Goal: Information Seeking & Learning: Learn about a topic

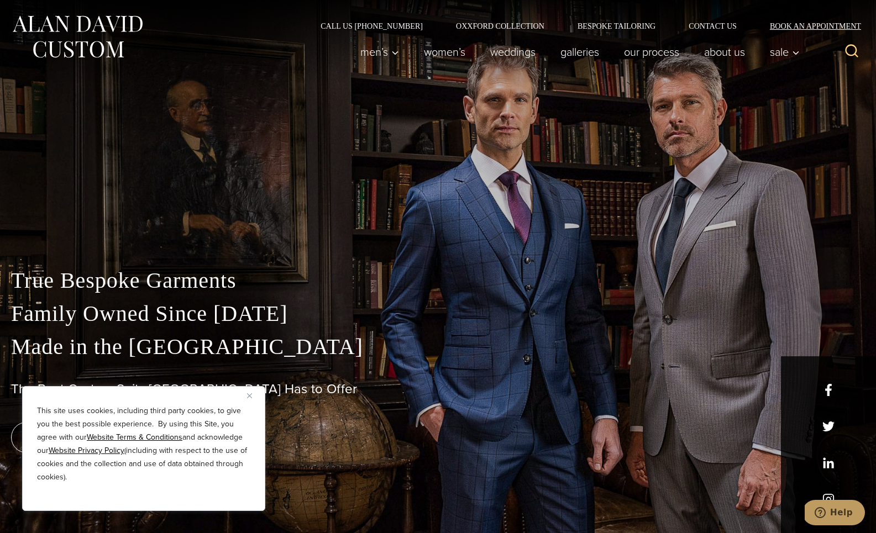
click at [778, 22] on link "Book an Appointment" at bounding box center [809, 26] width 112 height 8
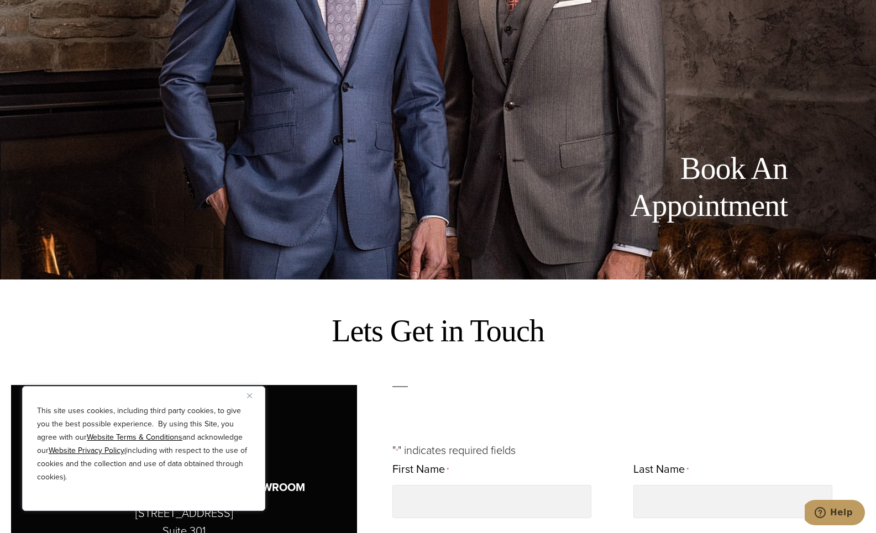
scroll to position [366, 0]
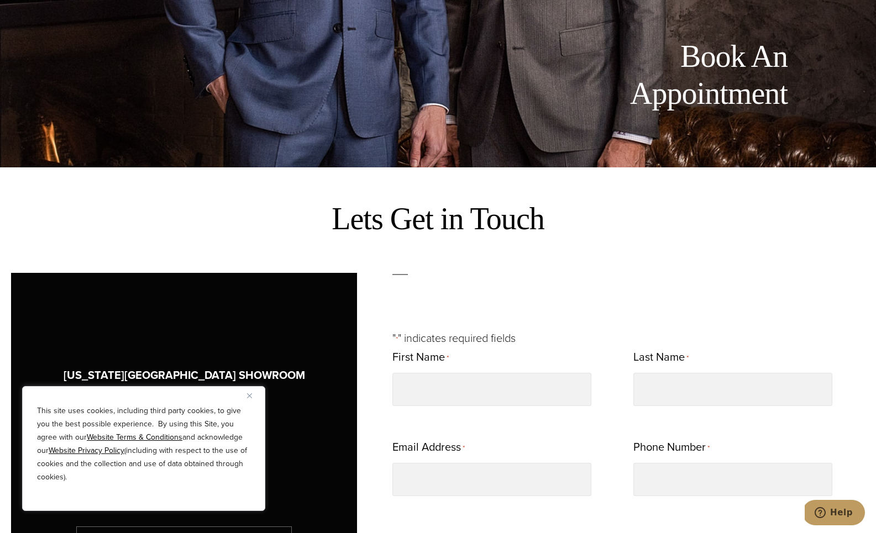
click at [246, 397] on div "This site uses cookies, including third party cookies, to give you the best pos…" at bounding box center [143, 448] width 243 height 125
click at [249, 396] on img "Close" at bounding box center [249, 395] width 5 height 5
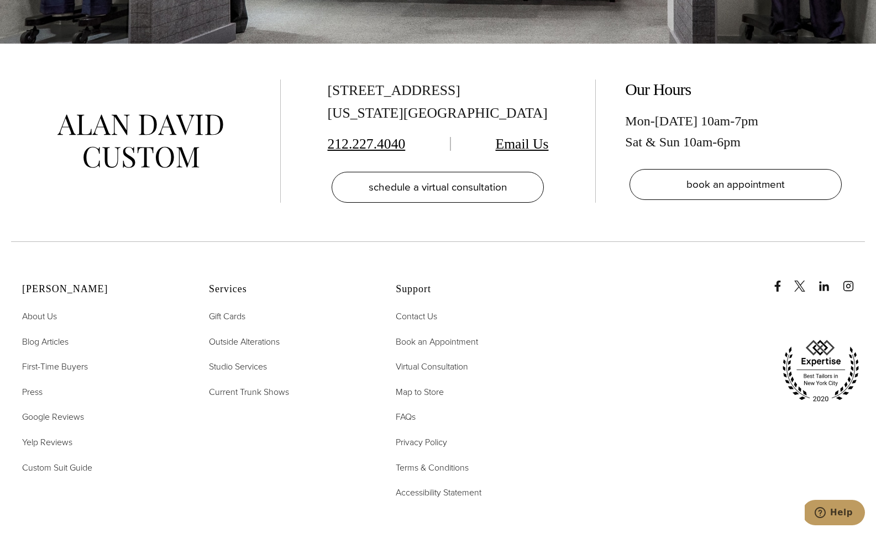
scroll to position [2427, 0]
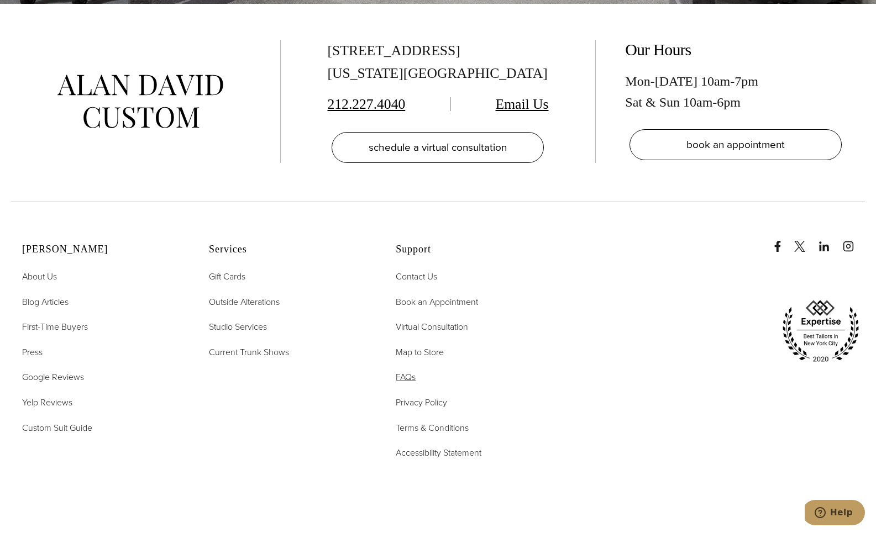
click at [410, 371] on span "FAQs" at bounding box center [406, 377] width 20 height 13
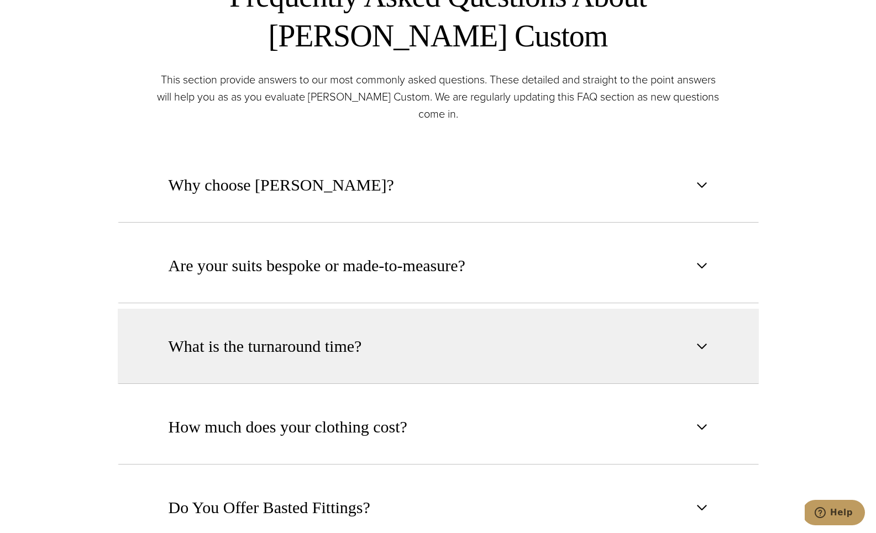
scroll to position [631, 0]
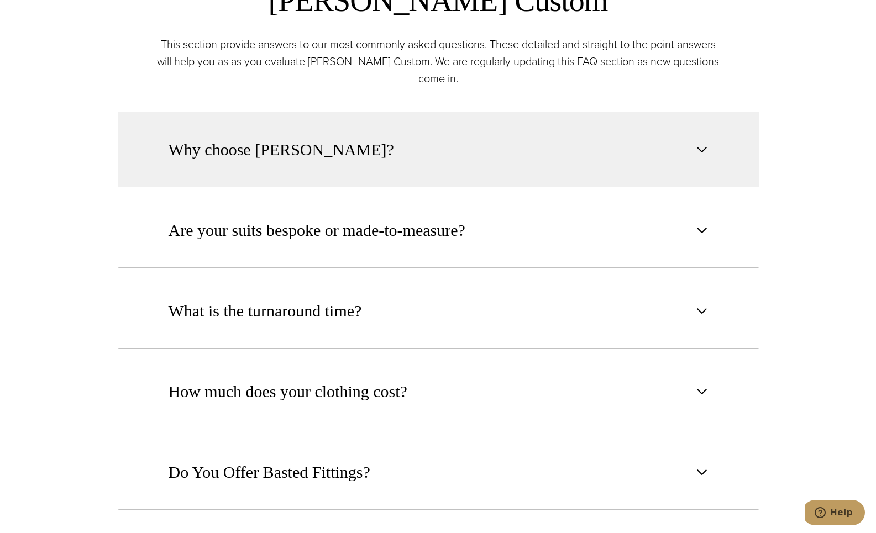
click at [268, 145] on span "Why choose [PERSON_NAME]?" at bounding box center [281, 150] width 225 height 24
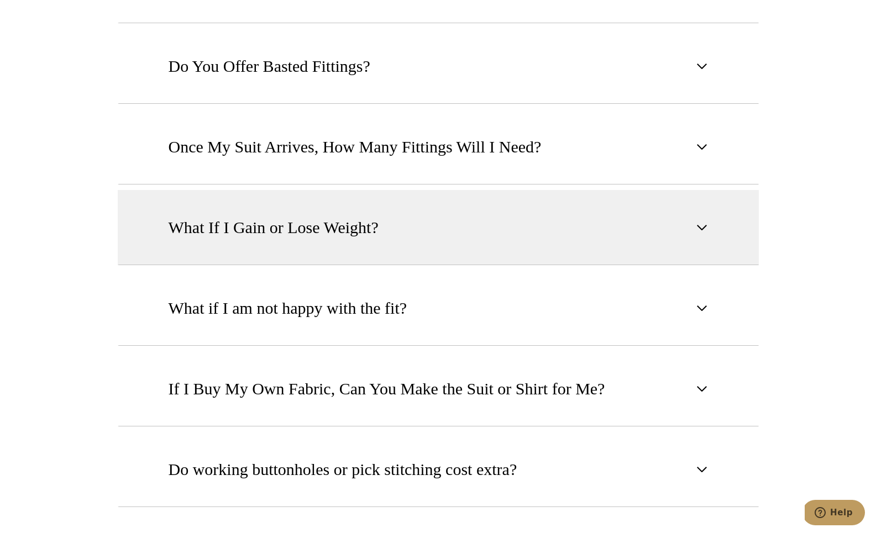
scroll to position [1393, 0]
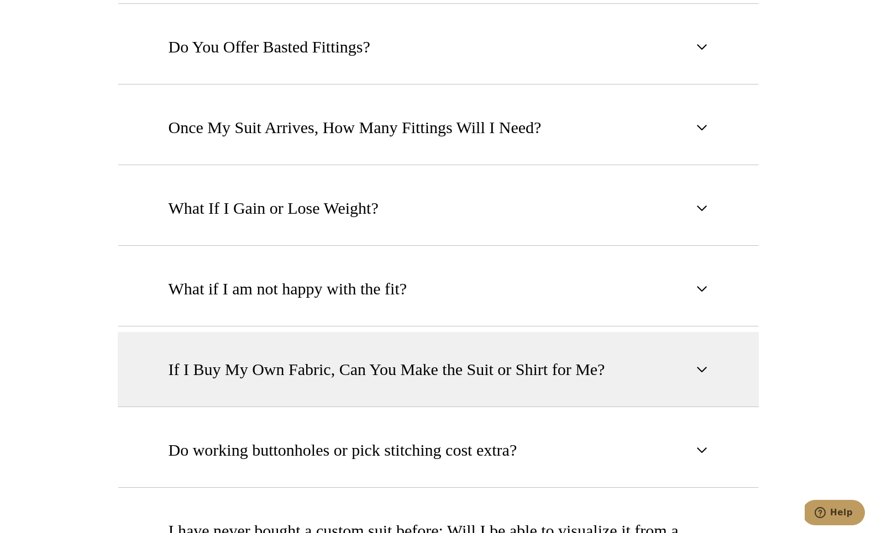
click at [230, 332] on button "If I Buy My Own Fabric, Can You Make the Suit or Shirt for Me?" at bounding box center [438, 369] width 641 height 75
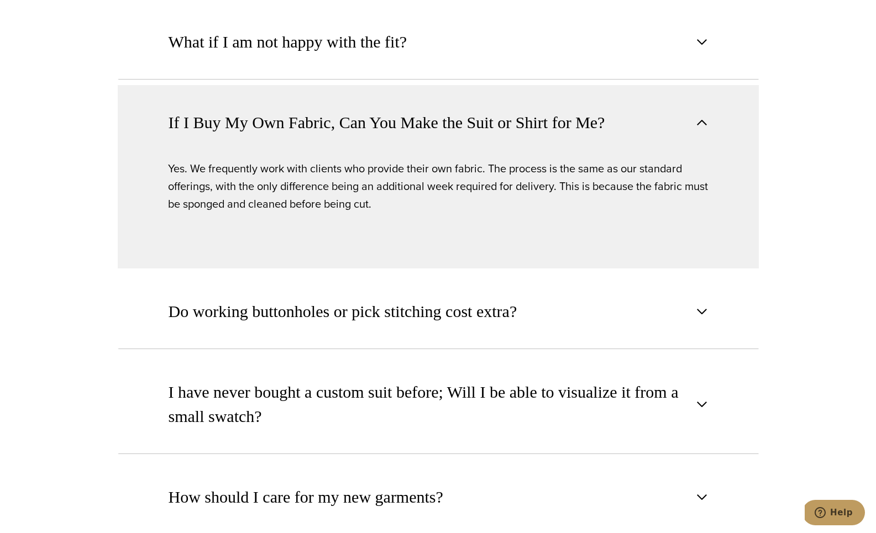
scroll to position [1239, 0]
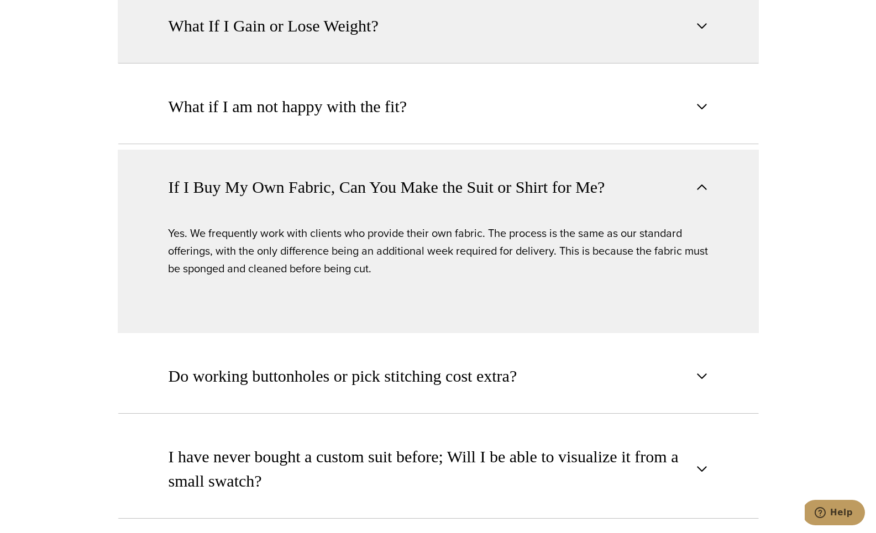
click at [259, 47] on button "What If I Gain or Lose Weight?" at bounding box center [438, 25] width 641 height 75
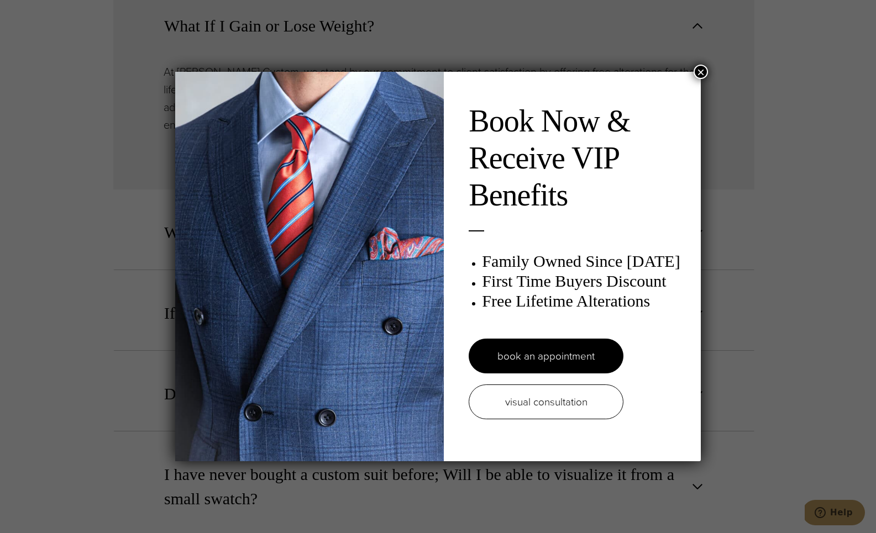
click at [843, 59] on div "Book Now & Receive VIP Benefits Family Owned Since [DATE] First Time Buyers Dis…" at bounding box center [438, 266] width 876 height 533
